Goal: Navigation & Orientation: Find specific page/section

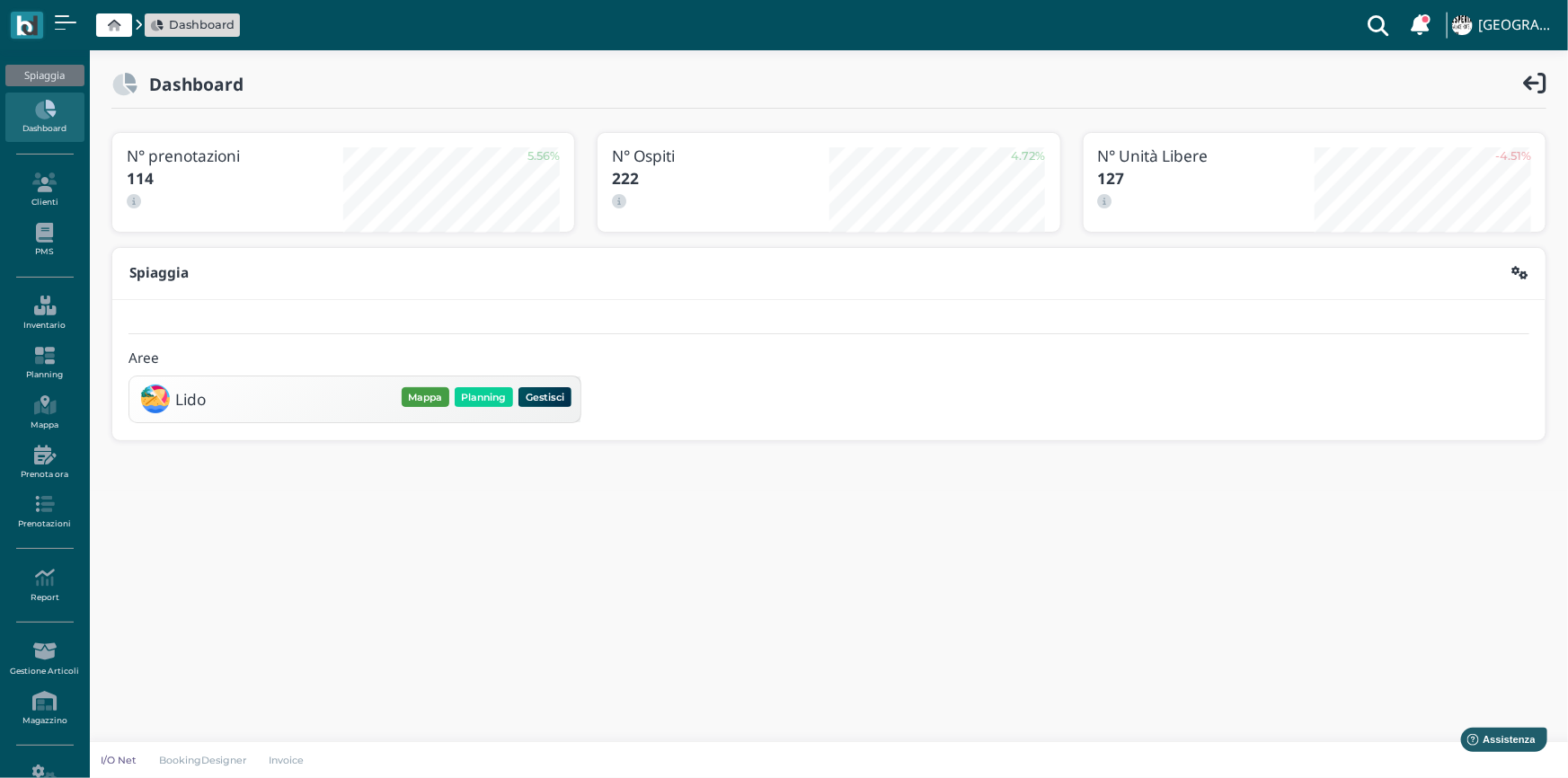
click at [434, 399] on button "Mappa" at bounding box center [426, 397] width 48 height 20
